Goal: Check status: Check status

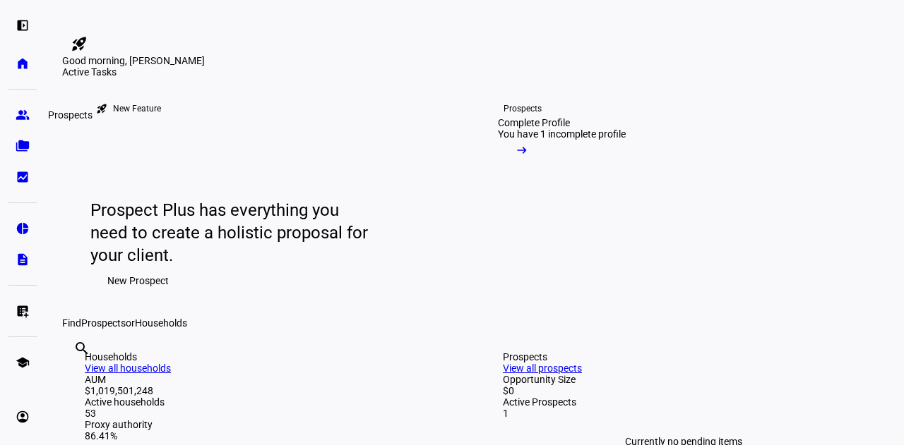
click at [27, 108] on eth-mat-symbol "group" at bounding box center [23, 115] width 14 height 14
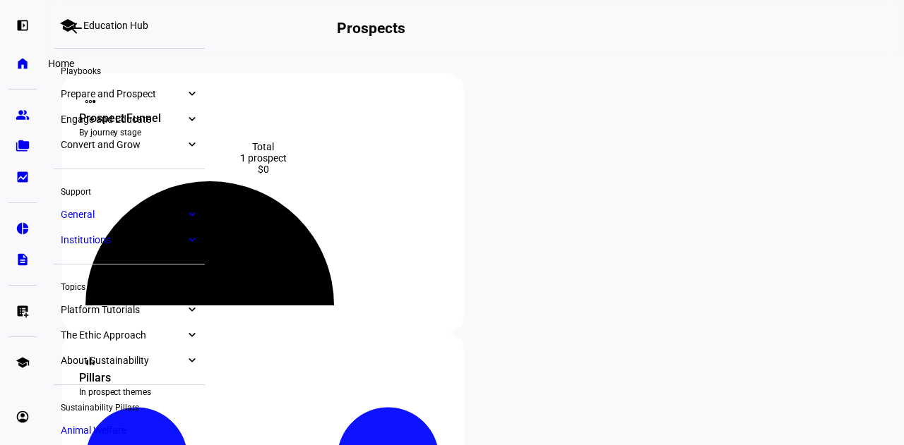
click at [28, 63] on eth-mat-symbol "home" at bounding box center [23, 63] width 14 height 14
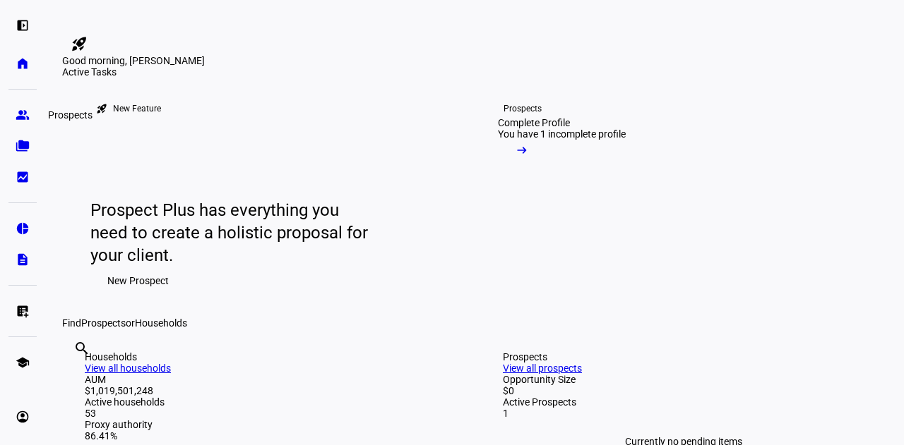
click at [25, 124] on link "group Prospects" at bounding box center [22, 115] width 28 height 28
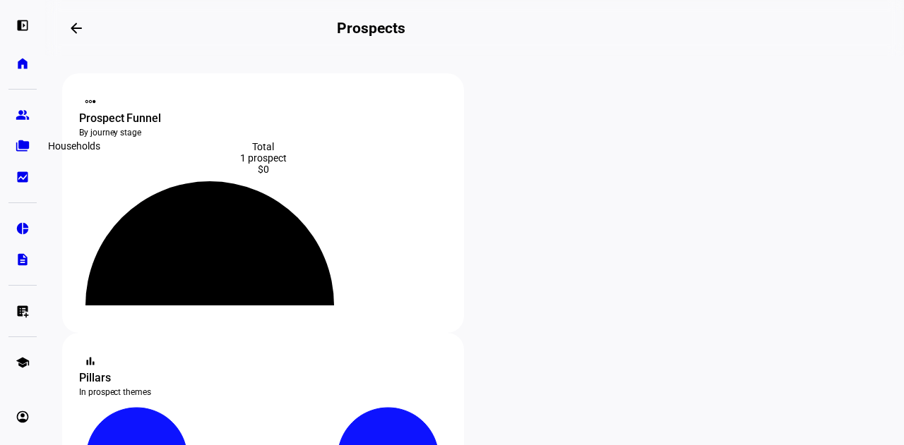
click at [28, 150] on eth-mat-symbol "folder_copy" at bounding box center [23, 146] width 14 height 14
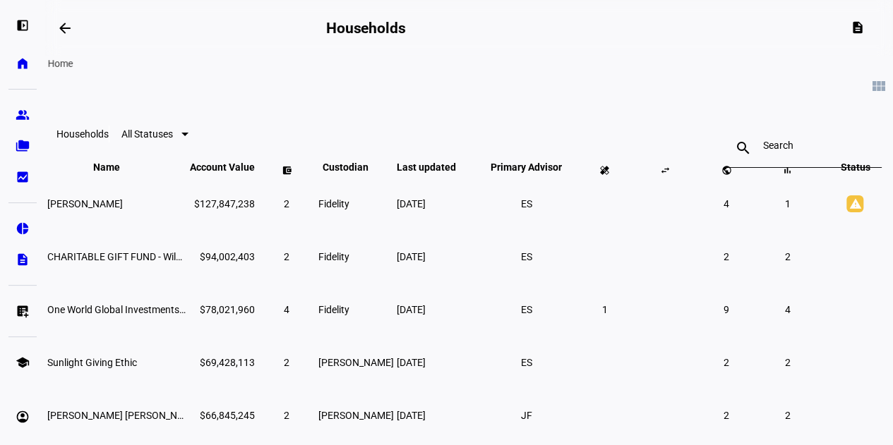
click at [25, 60] on eth-mat-symbol "home" at bounding box center [23, 63] width 14 height 14
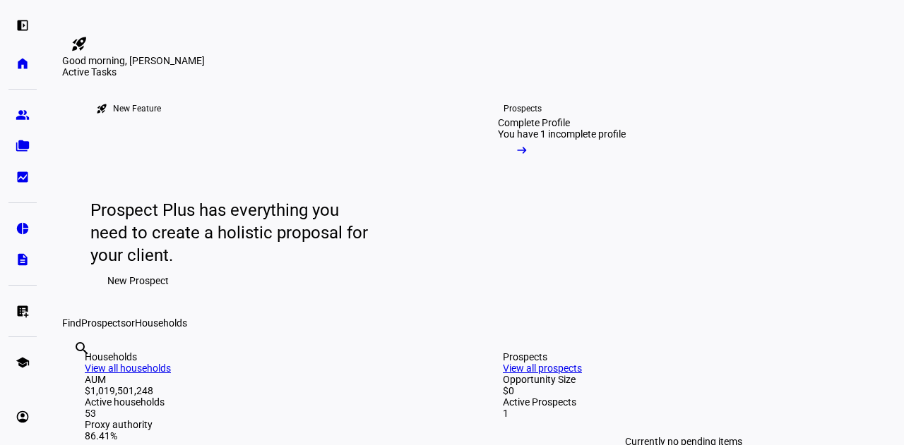
click at [380, 190] on div "rocket_launch New Feature Prospect Plus has everything you need to create a hol…" at bounding box center [266, 198] width 396 height 240
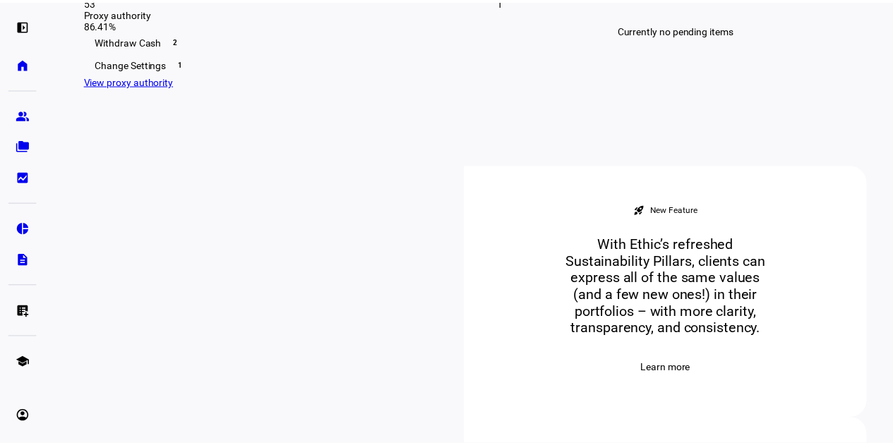
scroll to position [367, 0]
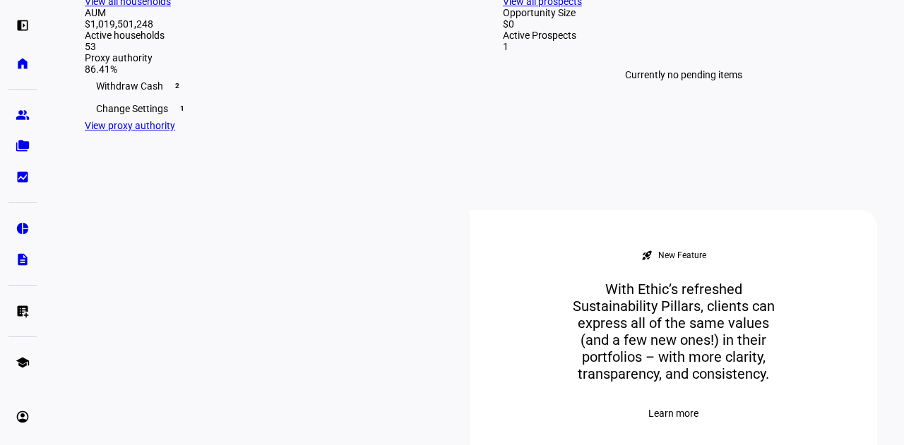
click at [85, 40] on div "search clear" at bounding box center [73, 1] width 23 height 78
click at [76, 9] on input "text" at bounding box center [74, 0] width 3 height 17
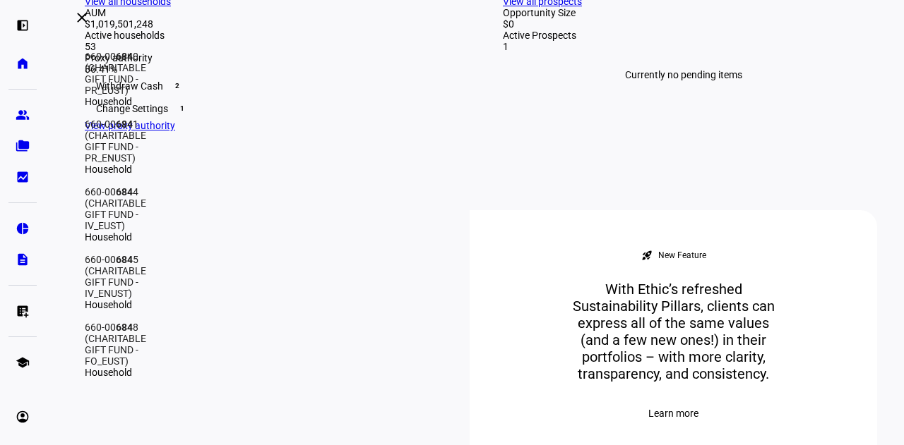
type input "6849"
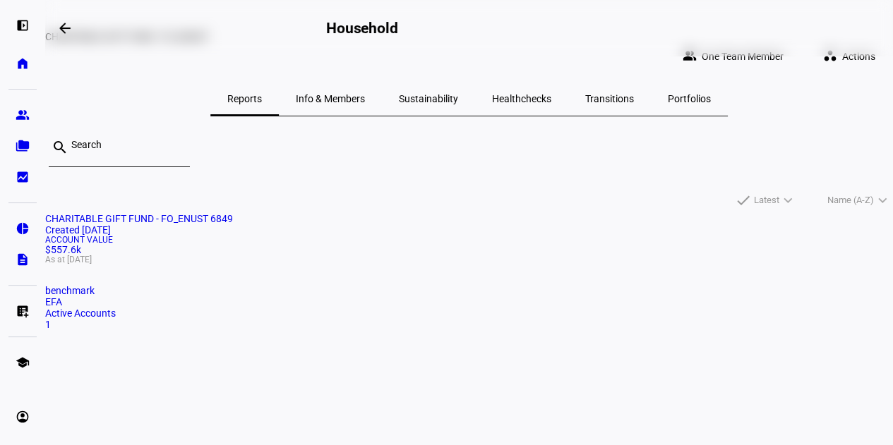
scroll to position [28, 0]
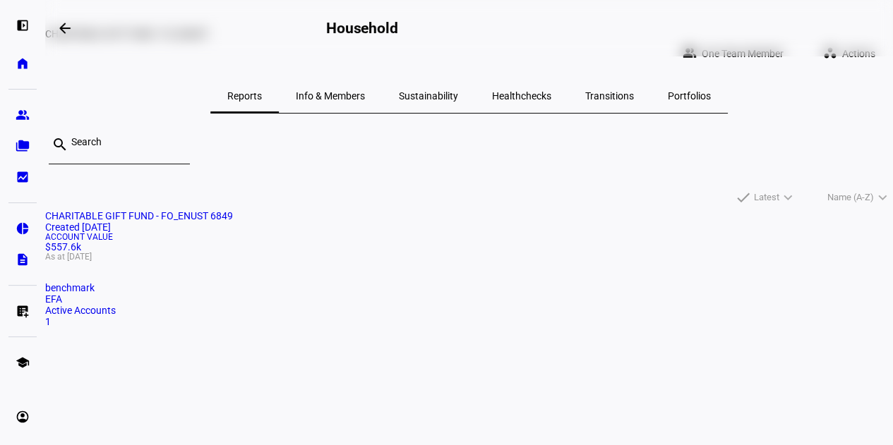
click at [598, 91] on span "Transitions" at bounding box center [609, 96] width 49 height 34
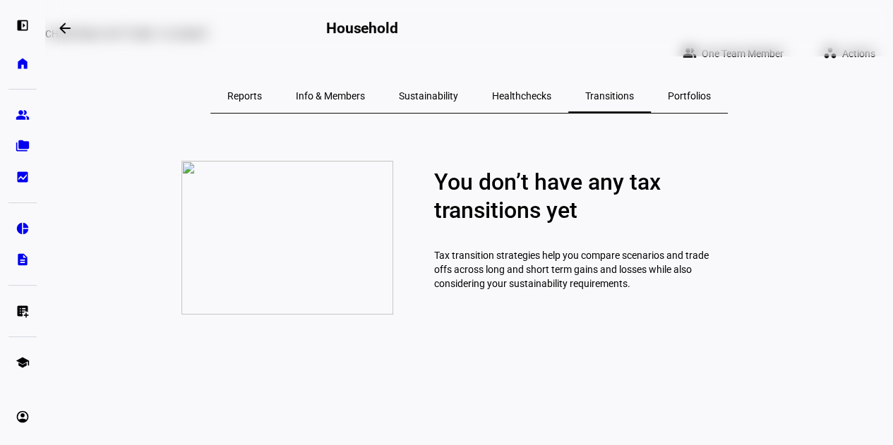
click at [668, 93] on span "Portfolios" at bounding box center [689, 96] width 43 height 34
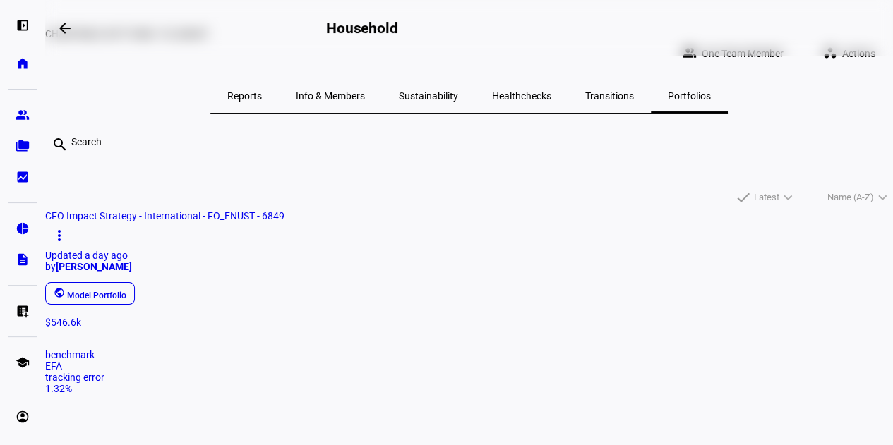
click at [262, 91] on span "Reports" at bounding box center [244, 96] width 35 height 10
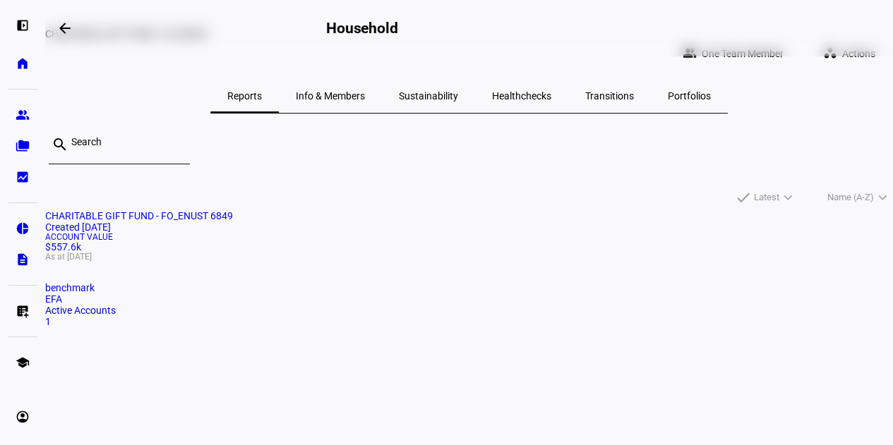
click at [349, 210] on div "CHARITABLE GIFT FUND - FO_ENUST 6849 Created [DATE] Account Value $557.6k As at…" at bounding box center [469, 282] width 848 height 145
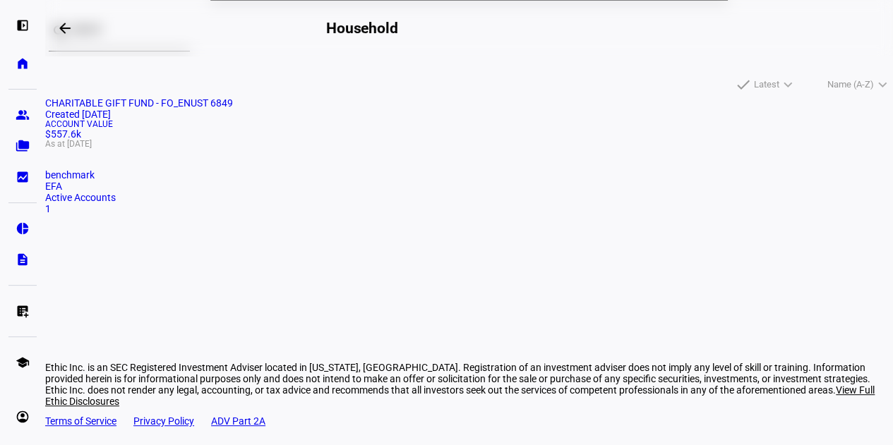
click at [253, 128] on span "Account Value" at bounding box center [469, 124] width 848 height 8
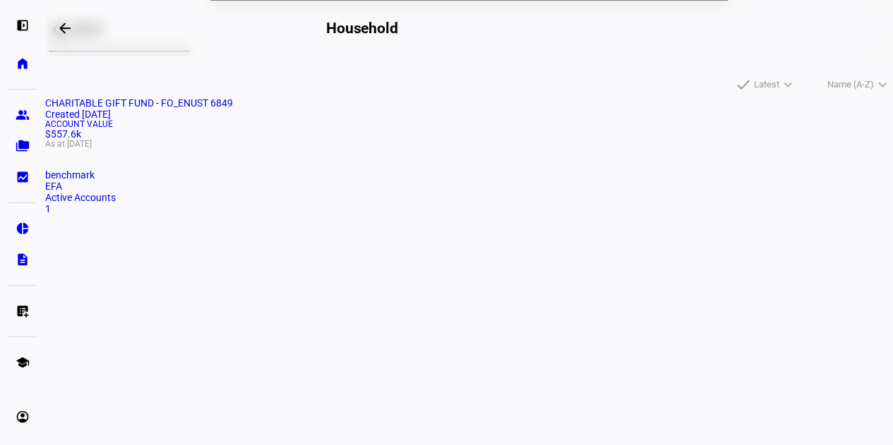
scroll to position [54, 0]
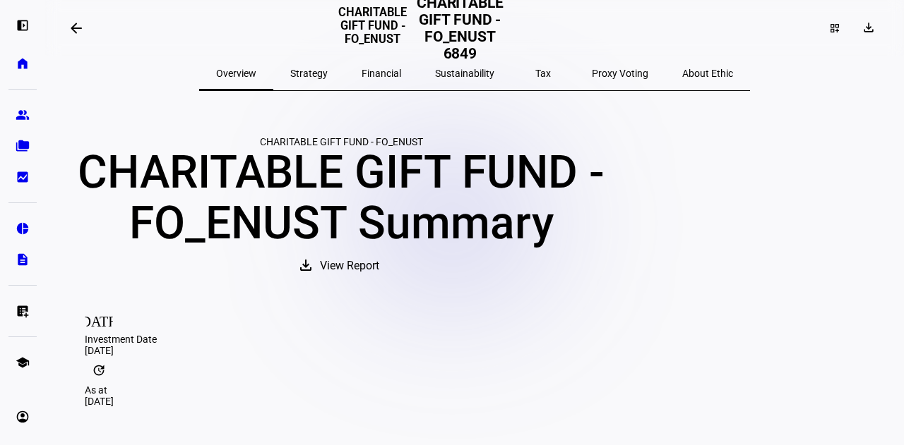
click at [404, 191] on div "CHARITABLE GIFT FUND - FO_ENUST Summary" at bounding box center [341, 199] width 558 height 102
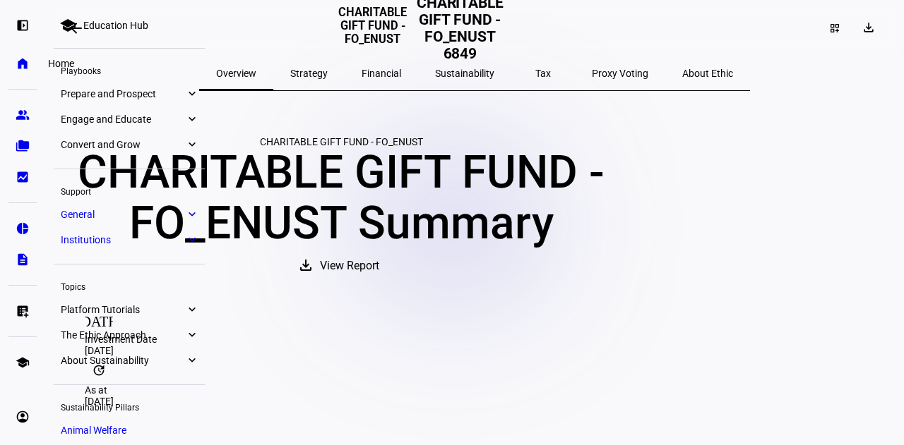
click at [23, 69] on eth-mat-symbol "home" at bounding box center [23, 63] width 14 height 14
